Goal: Task Accomplishment & Management: Manage account settings

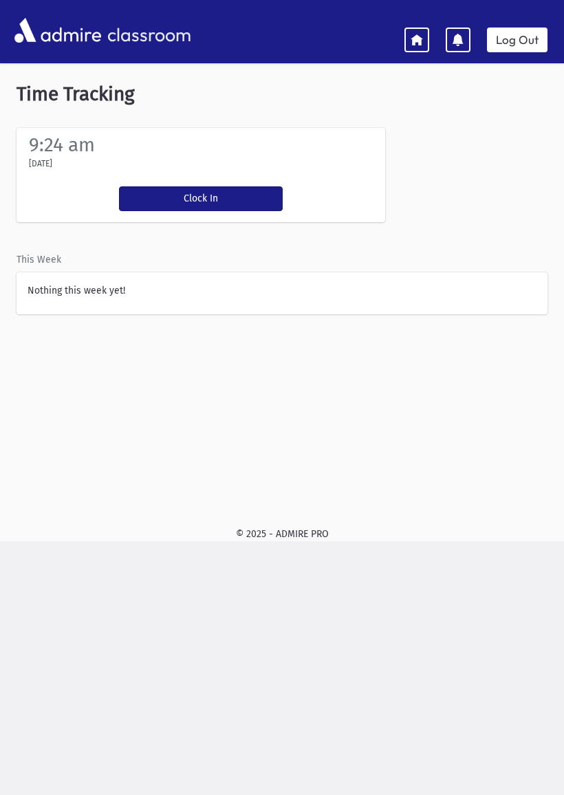
click at [215, 188] on button "Clock In" at bounding box center [201, 198] width 164 height 25
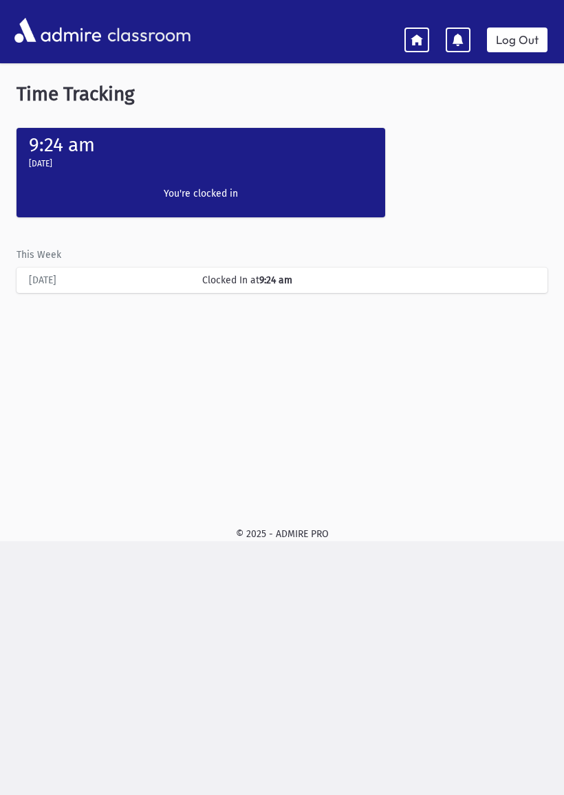
click at [410, 29] on link at bounding box center [416, 40] width 25 height 25
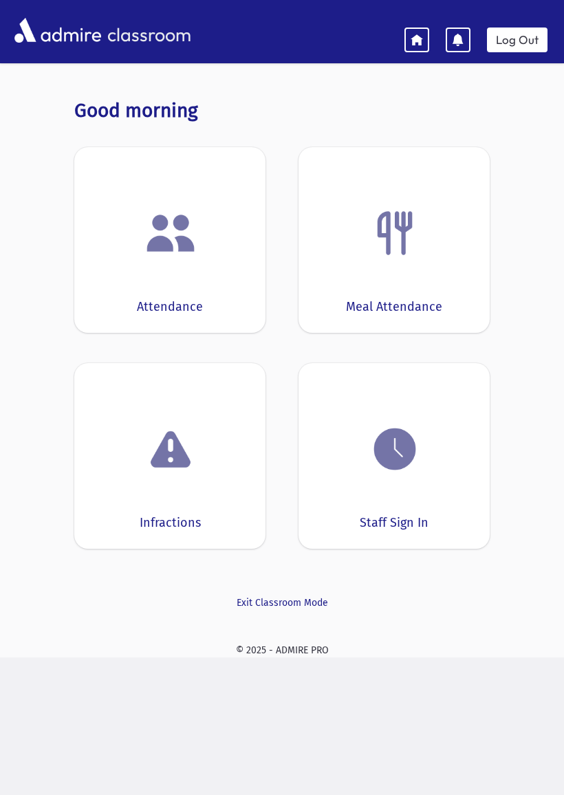
click at [163, 257] on img at bounding box center [170, 233] width 52 height 52
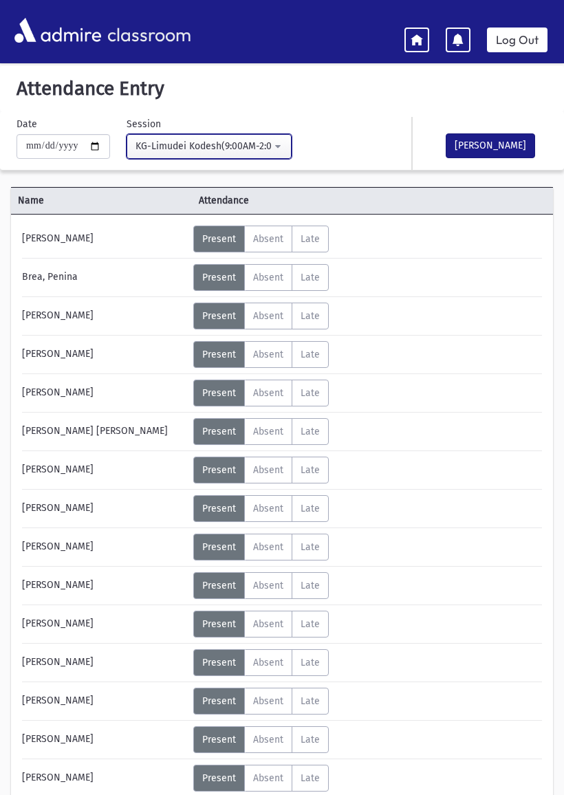
click at [158, 144] on div "KG-Limudei Kodesh(9:00AM-2:00PM)" at bounding box center [204, 146] width 136 height 14
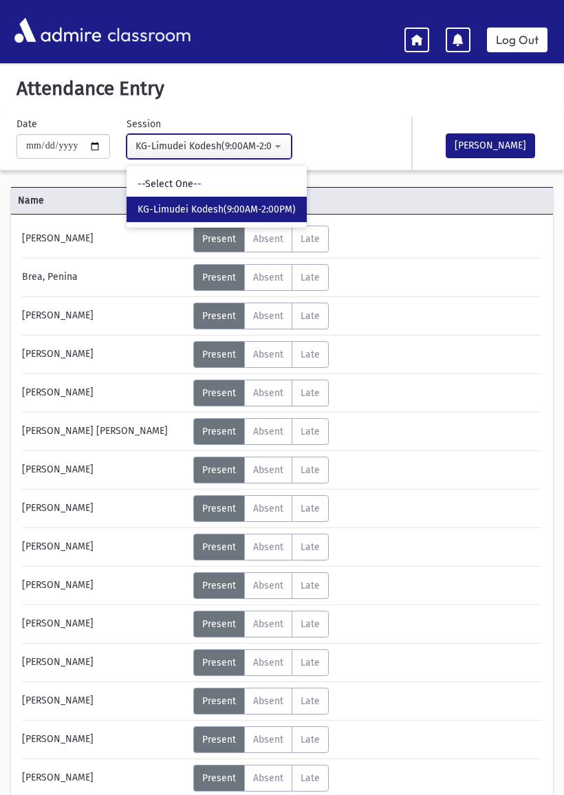
click at [147, 142] on div "KG-Limudei Kodesh(9:00AM-2:00PM)" at bounding box center [204, 146] width 136 height 14
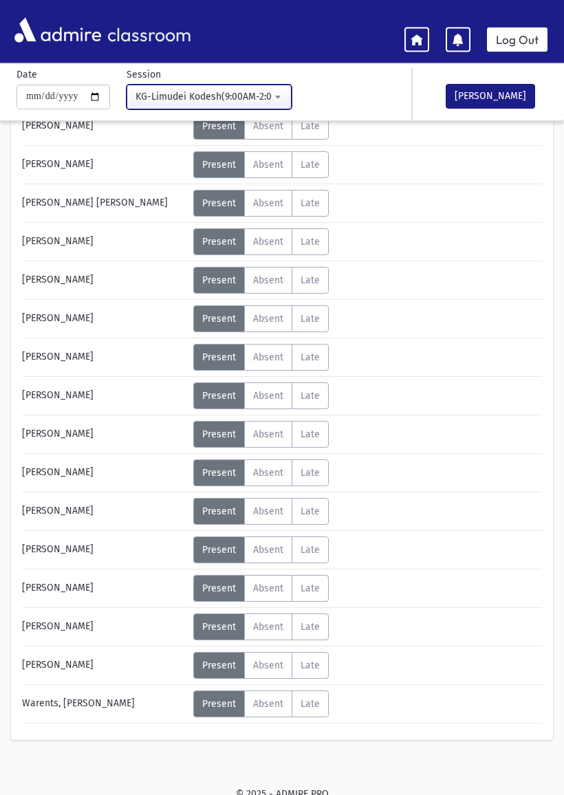
scroll to position [235, 0]
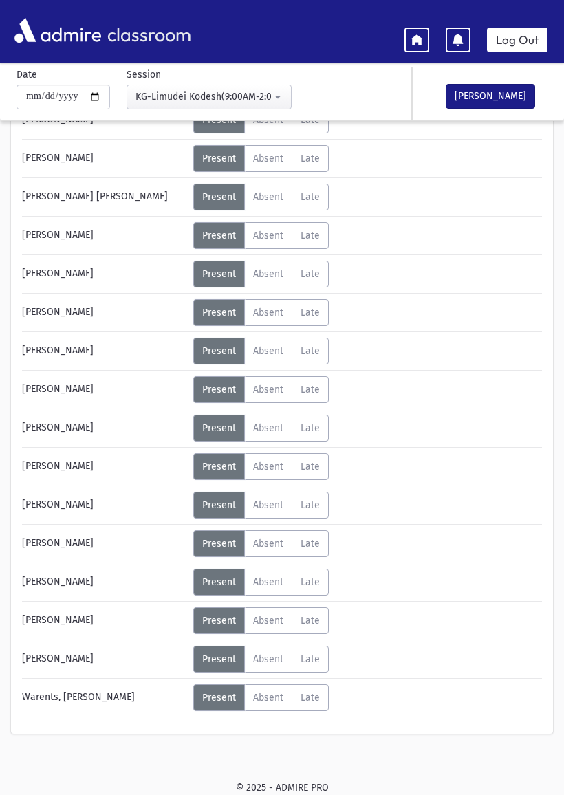
click at [268, 466] on span "Absent" at bounding box center [268, 467] width 30 height 12
click at [262, 615] on span "Absent" at bounding box center [268, 621] width 30 height 12
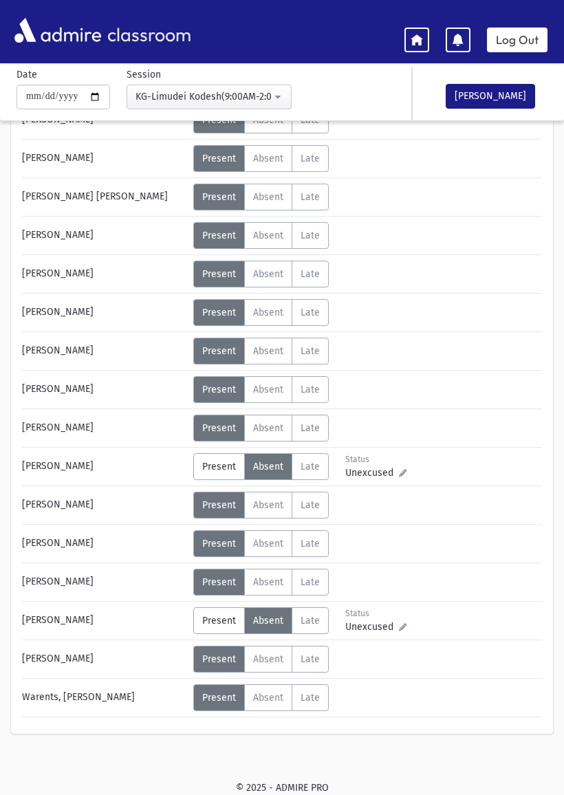
click at [495, 87] on button "[PERSON_NAME]" at bounding box center [490, 96] width 89 height 25
click at [522, 34] on link "Log Out" at bounding box center [517, 40] width 61 height 25
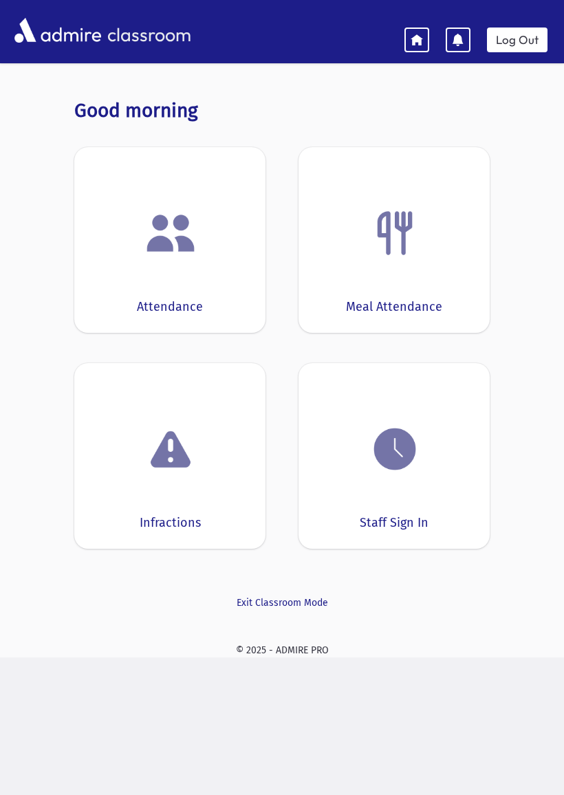
click at [398, 493] on div "Staff Sign In" at bounding box center [394, 456] width 191 height 186
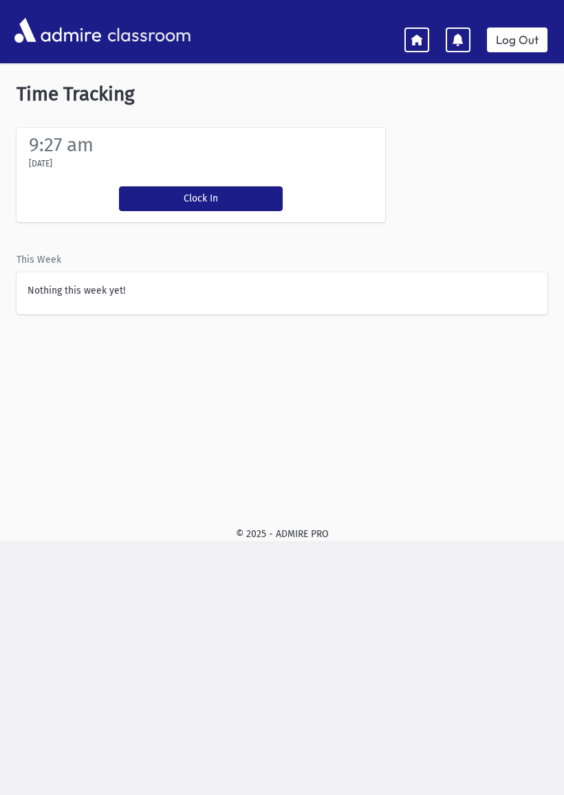
click at [184, 192] on button "Clock In" at bounding box center [201, 198] width 164 height 25
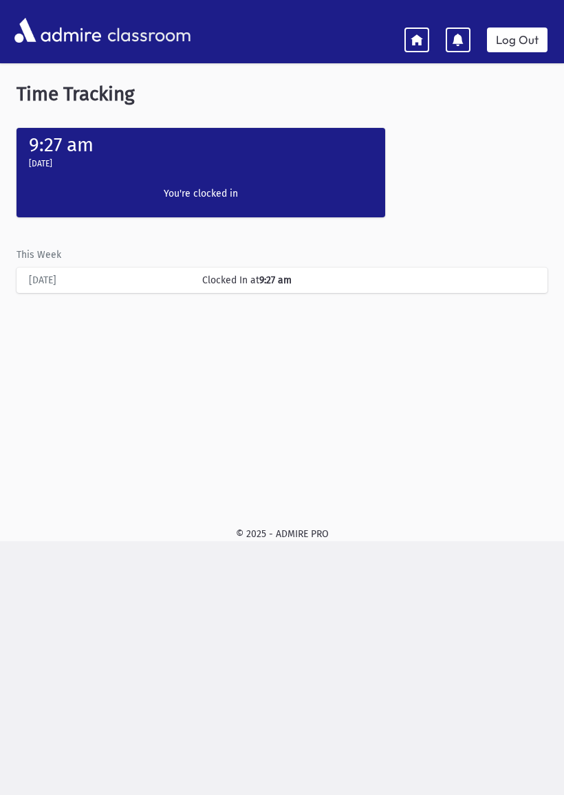
click at [406, 36] on link at bounding box center [416, 40] width 25 height 25
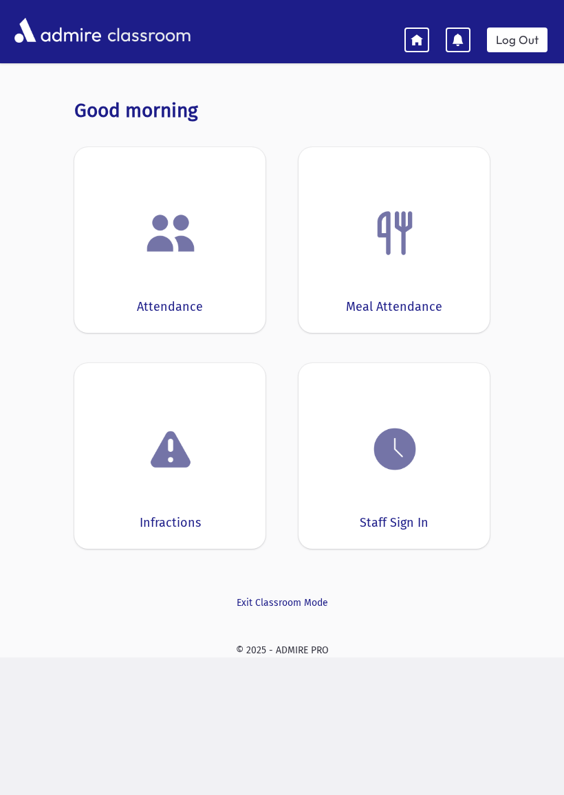
click at [390, 291] on div "Meal Attendance" at bounding box center [394, 240] width 191 height 186
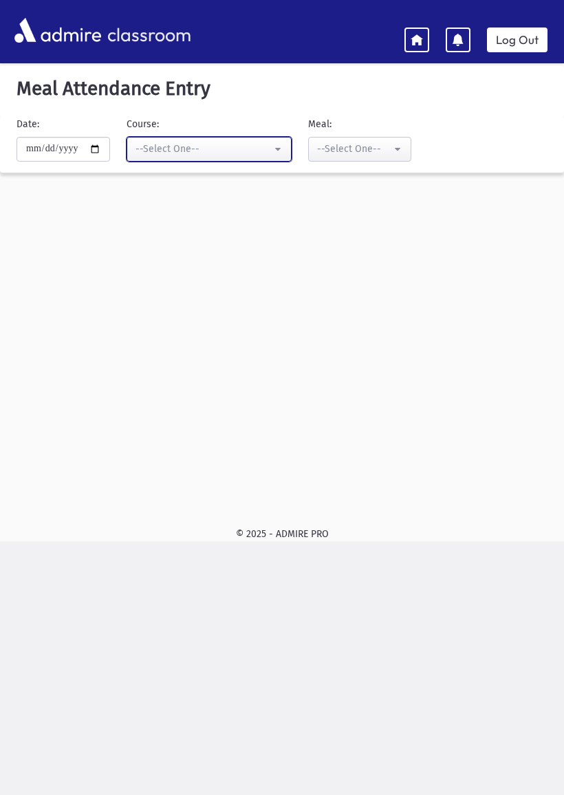
click at [184, 152] on div "--Select One--" at bounding box center [204, 149] width 136 height 14
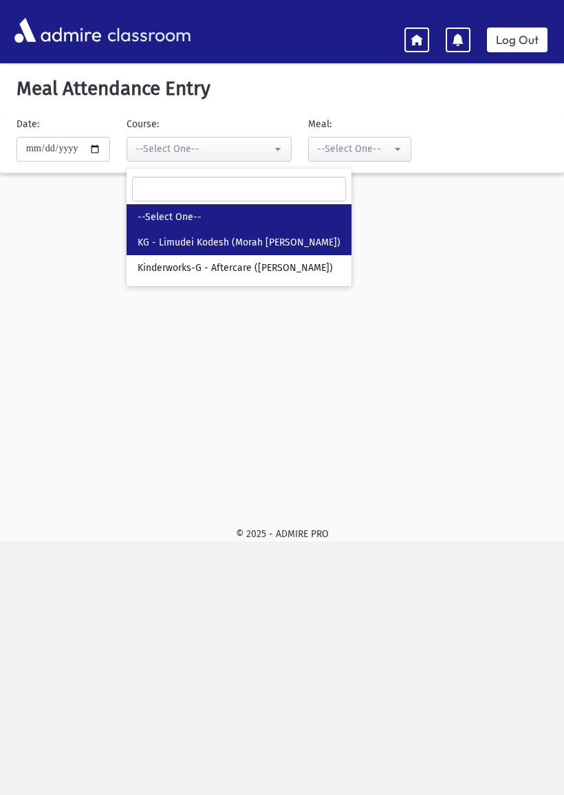
click at [144, 234] on link "KG - Limudei Kodesh (Morah Leah Greenfield)" at bounding box center [239, 242] width 225 height 25
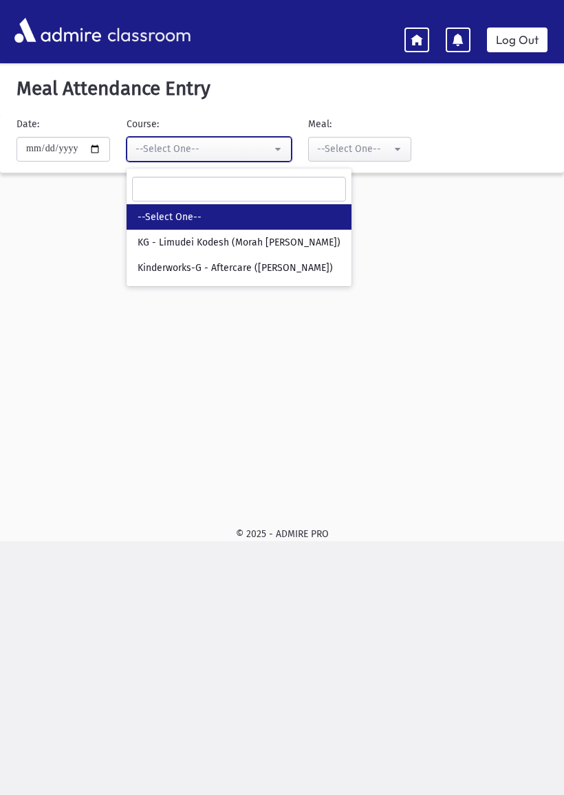
select select "***"
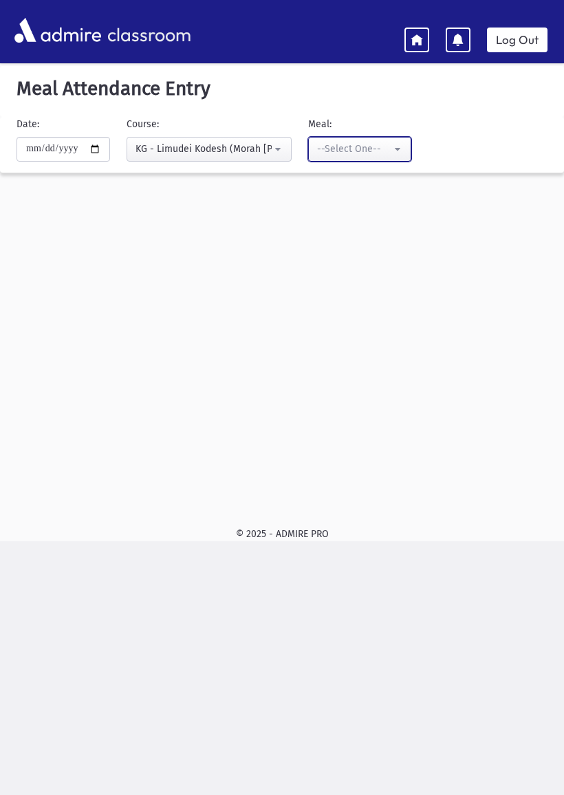
click at [332, 146] on div "--Select One--" at bounding box center [354, 149] width 74 height 14
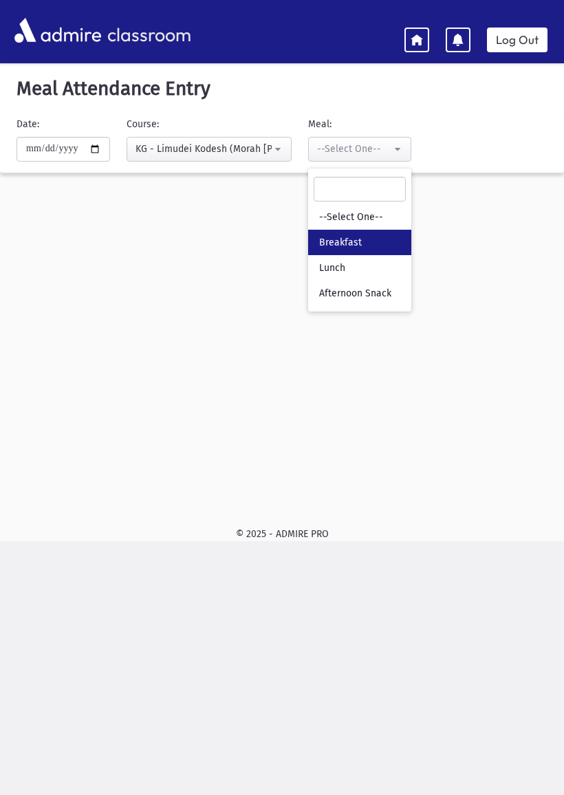
click at [319, 237] on span "Breakfast" at bounding box center [340, 243] width 43 height 14
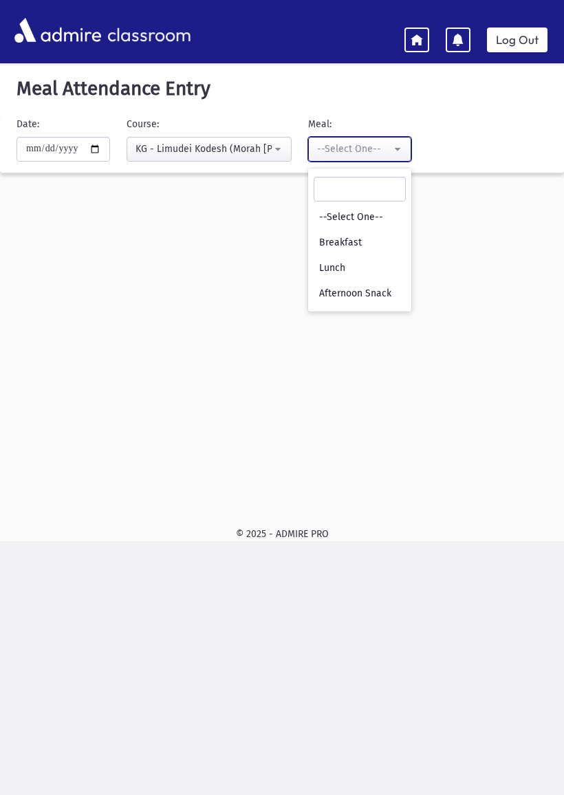
select select "*"
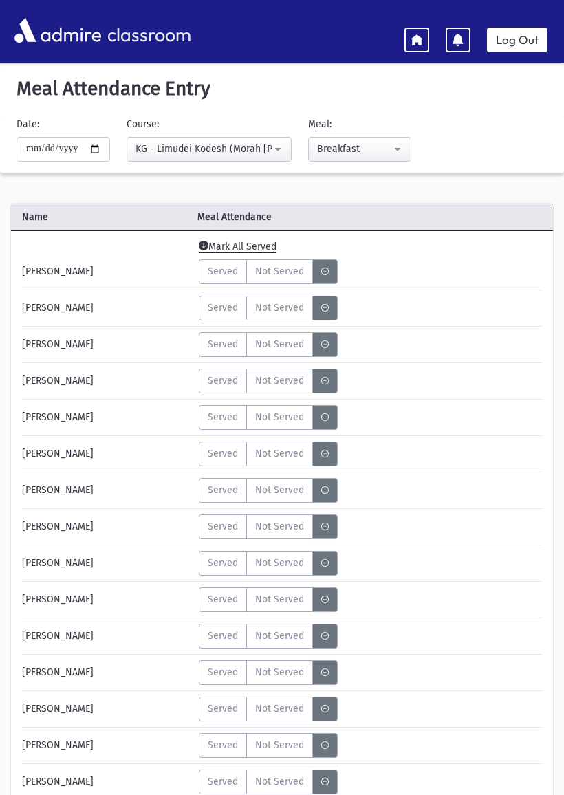
click at [281, 487] on span "Not Served" at bounding box center [279, 490] width 49 height 14
click at [237, 241] on span "Mark All Served" at bounding box center [238, 247] width 78 height 12
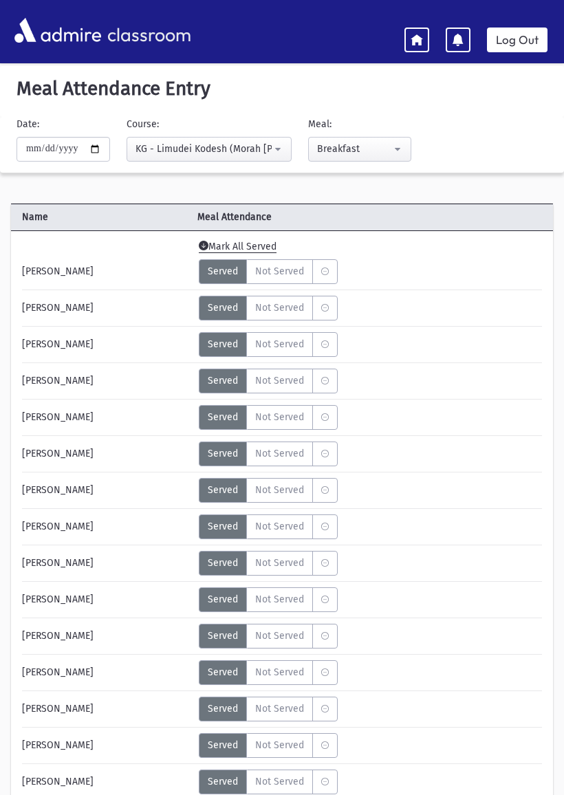
click at [283, 493] on span "Not Served" at bounding box center [279, 490] width 49 height 14
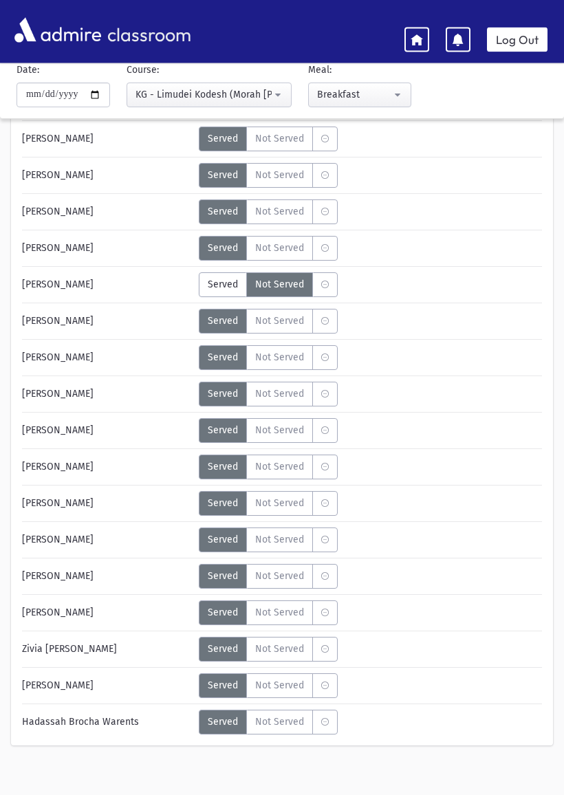
scroll to position [218, 0]
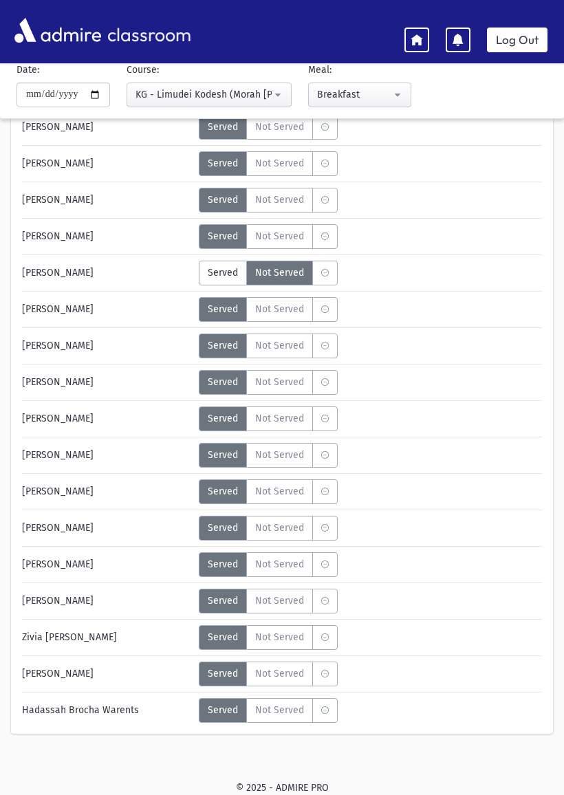
click at [274, 129] on span "Not Served" at bounding box center [279, 127] width 49 height 14
click at [269, 636] on span "Not Served" at bounding box center [279, 637] width 49 height 14
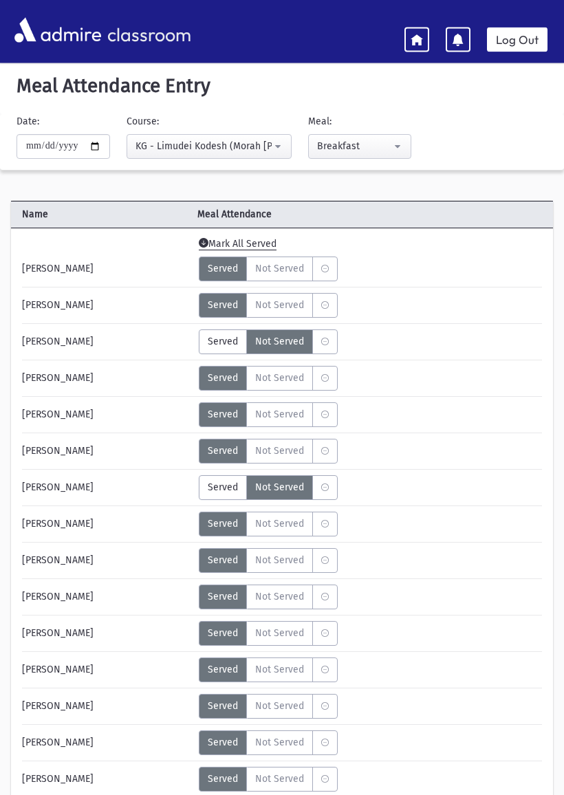
scroll to position [3, 0]
click at [288, 704] on span "Not Served" at bounding box center [279, 706] width 49 height 14
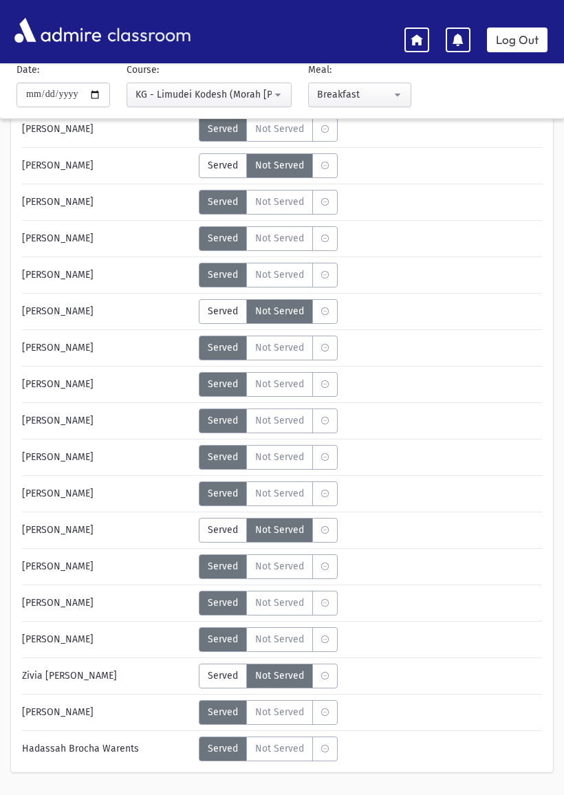
scroll to position [0, 0]
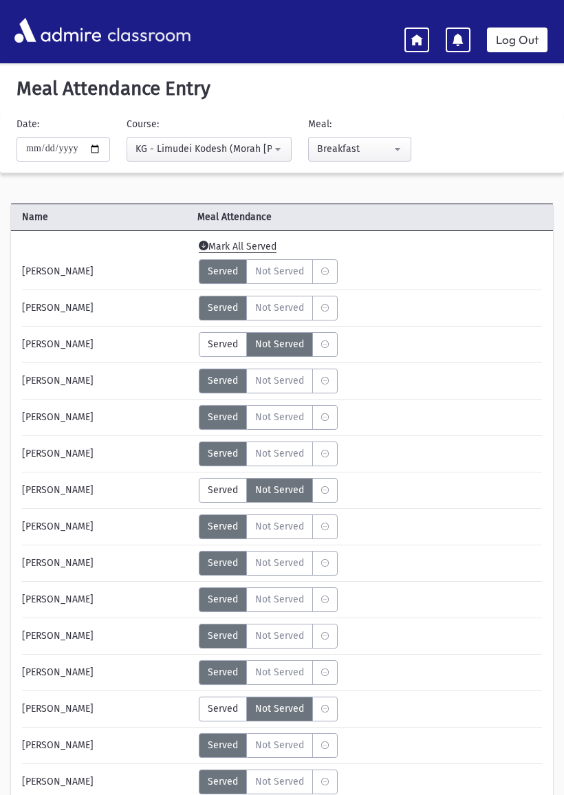
click at [413, 39] on icon at bounding box center [417, 39] width 12 height 12
